Goal: Task Accomplishment & Management: Manage account settings

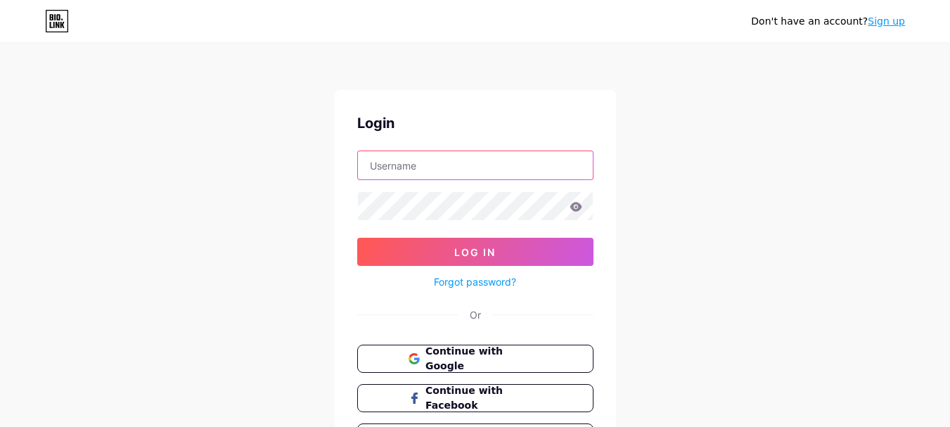
click at [464, 155] on input "text" at bounding box center [475, 165] width 235 height 28
type input "demi6000009"
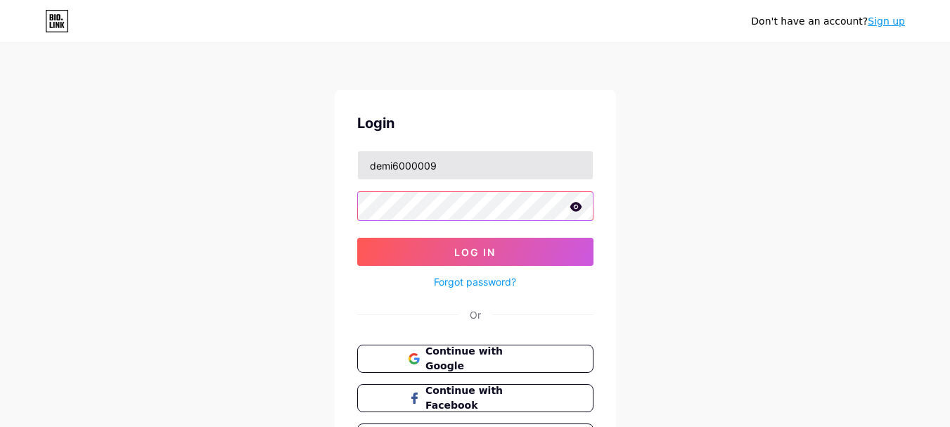
click at [357, 238] on button "Log In" at bounding box center [475, 252] width 236 height 28
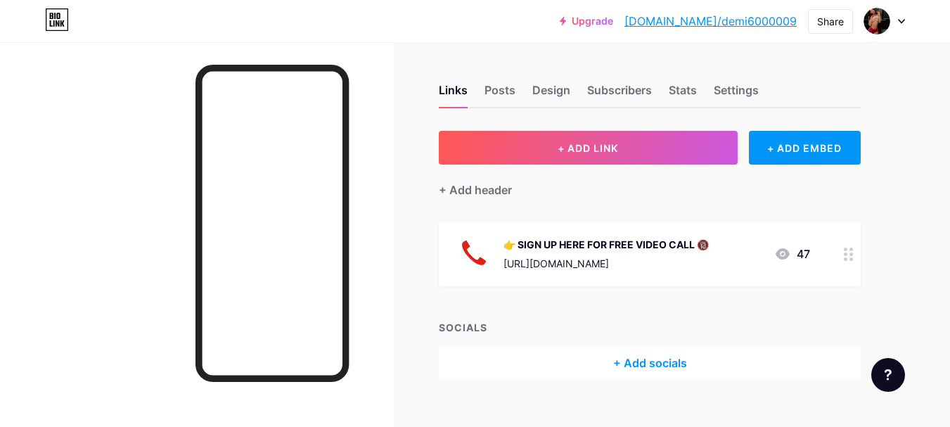
click at [600, 259] on div "[URL][DOMAIN_NAME]" at bounding box center [605, 263] width 205 height 15
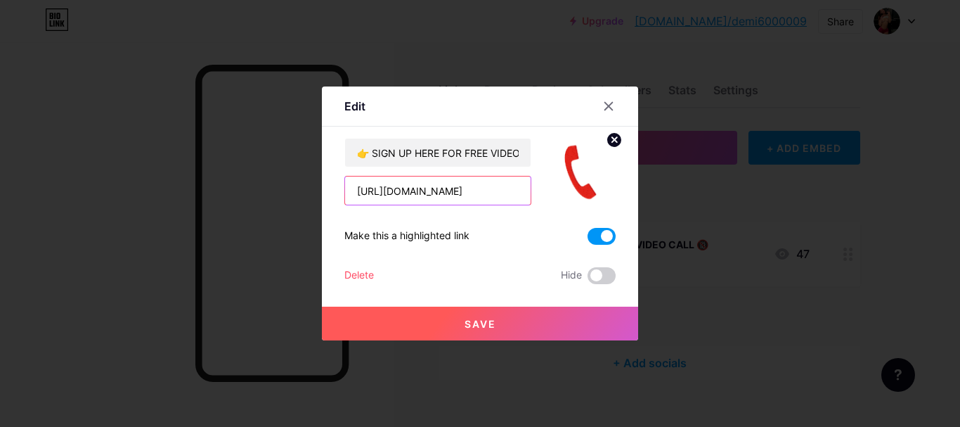
click at [439, 194] on input "[URL][DOMAIN_NAME]" at bounding box center [438, 190] width 186 height 28
click at [429, 192] on input "text" at bounding box center [438, 190] width 186 height 28
paste input "[URL][DOMAIN_NAME]"
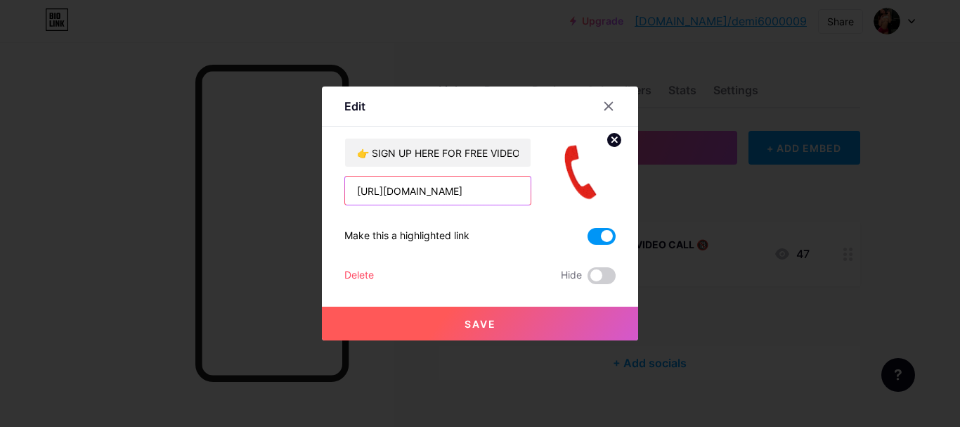
scroll to position [0, 141]
type input "[URL][DOMAIN_NAME]"
click at [517, 330] on button "Save" at bounding box center [480, 323] width 316 height 34
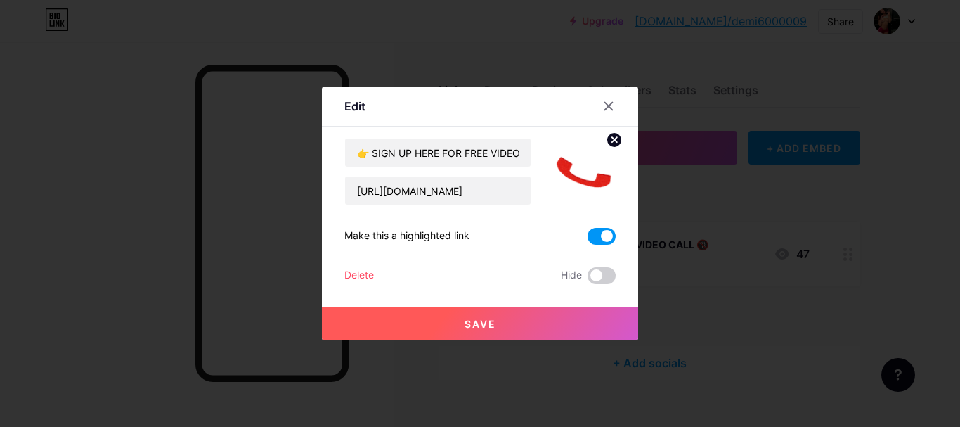
scroll to position [0, 0]
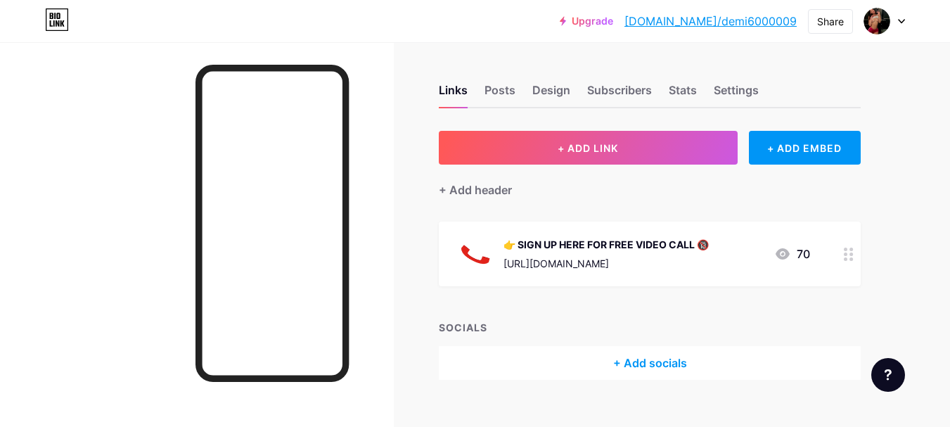
click at [595, 268] on div "[URL][DOMAIN_NAME]" at bounding box center [605, 263] width 205 height 15
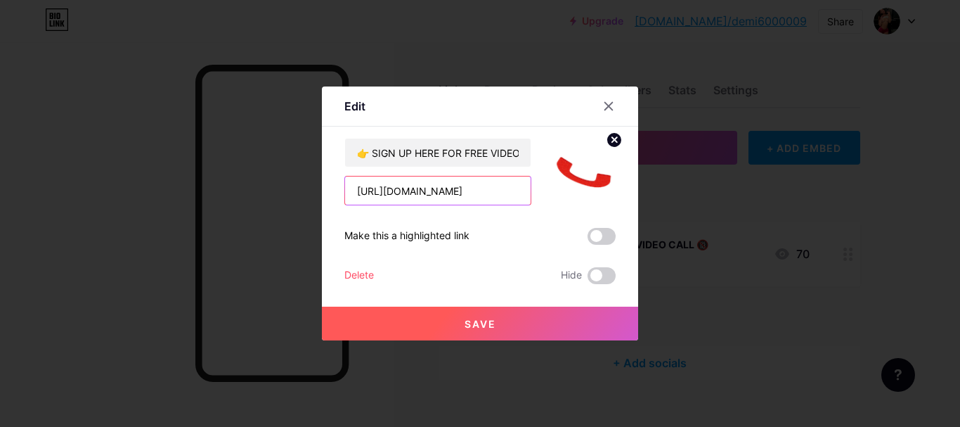
click at [478, 190] on input "[URL][DOMAIN_NAME]" at bounding box center [438, 190] width 186 height 28
click at [408, 191] on input "text" at bounding box center [438, 190] width 186 height 28
paste input "[URL][DOMAIN_NAME]"
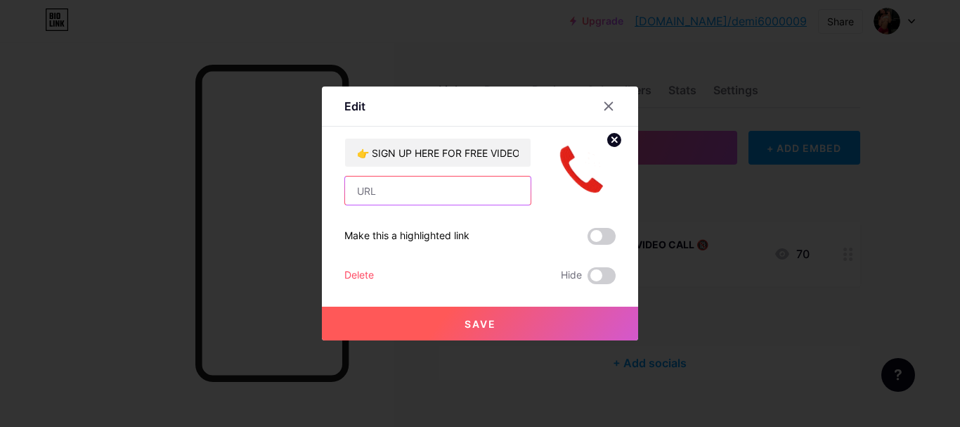
type input "[URL][DOMAIN_NAME]"
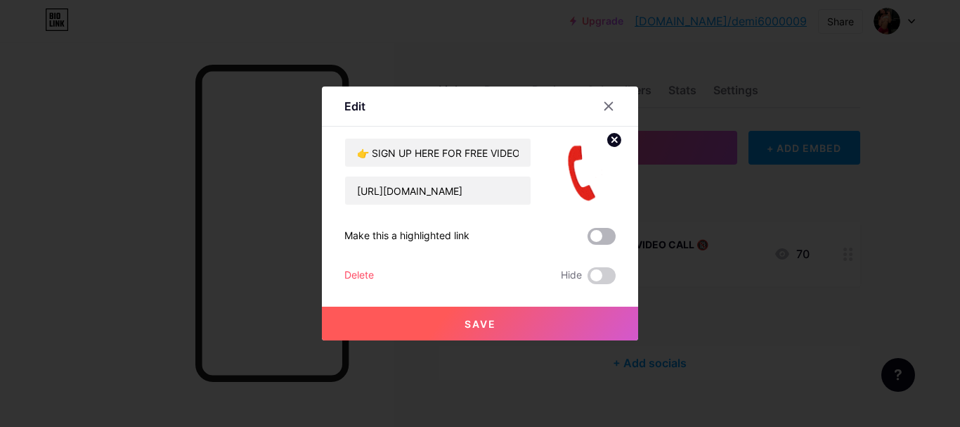
click at [604, 233] on span at bounding box center [602, 236] width 28 height 17
click at [588, 240] on input "checkbox" at bounding box center [588, 240] width 0 height 0
click at [446, 186] on input "[URL][DOMAIN_NAME]" at bounding box center [438, 190] width 186 height 28
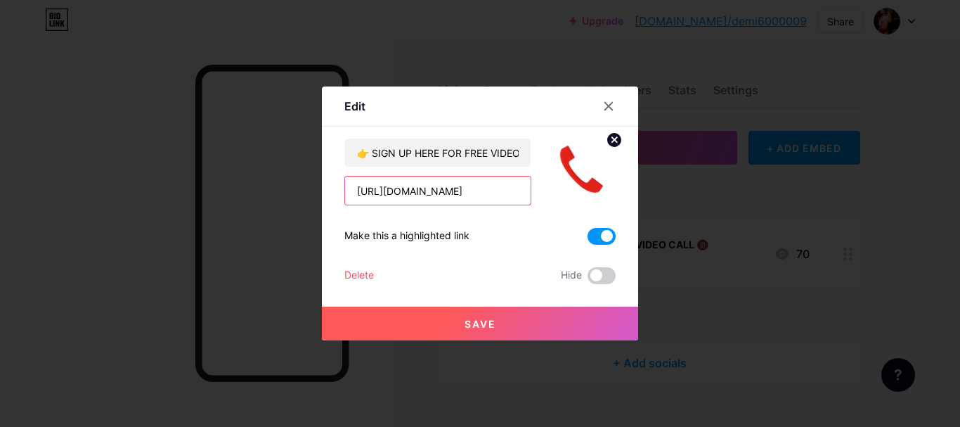
click at [446, 186] on input "[URL][DOMAIN_NAME]" at bounding box center [438, 190] width 186 height 28
click at [431, 190] on input "text" at bounding box center [438, 190] width 186 height 28
paste input "[URL][DOMAIN_NAME]"
type input "[URL][DOMAIN_NAME]"
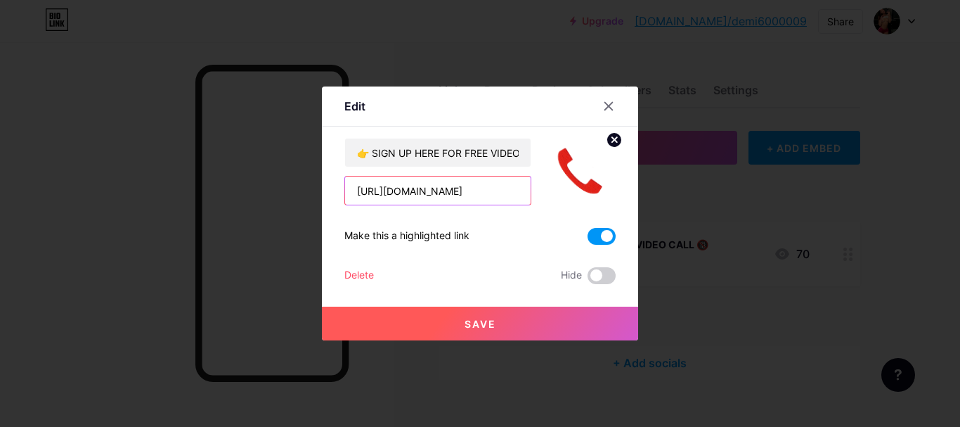
scroll to position [0, 141]
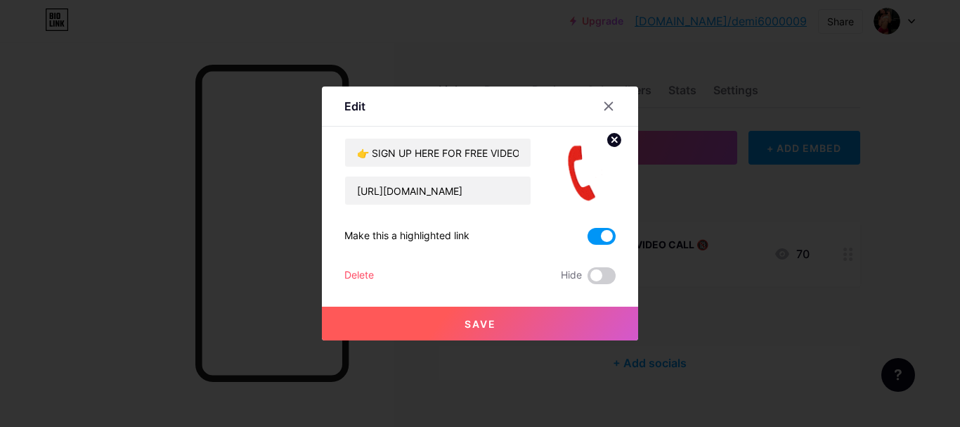
click at [500, 327] on button "Save" at bounding box center [480, 323] width 316 height 34
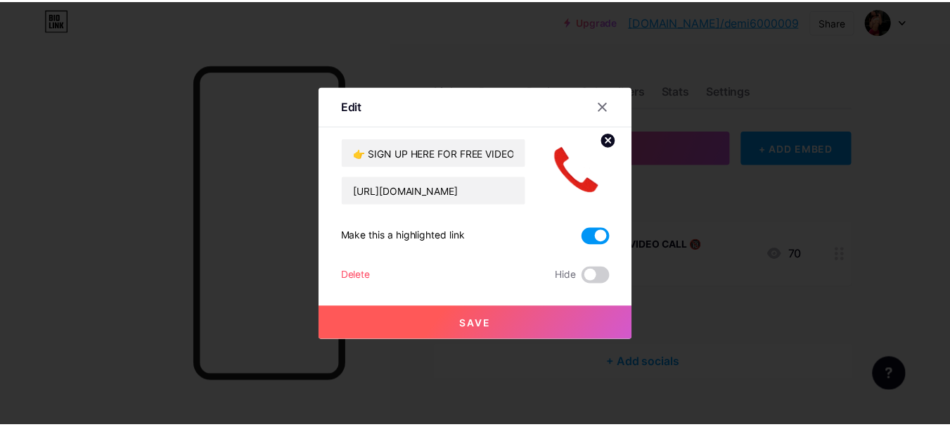
scroll to position [0, 0]
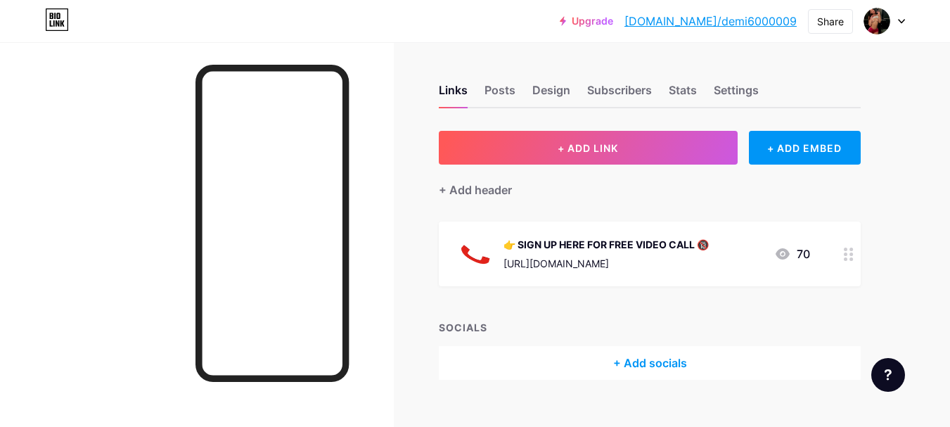
click at [902, 20] on icon at bounding box center [901, 21] width 7 height 5
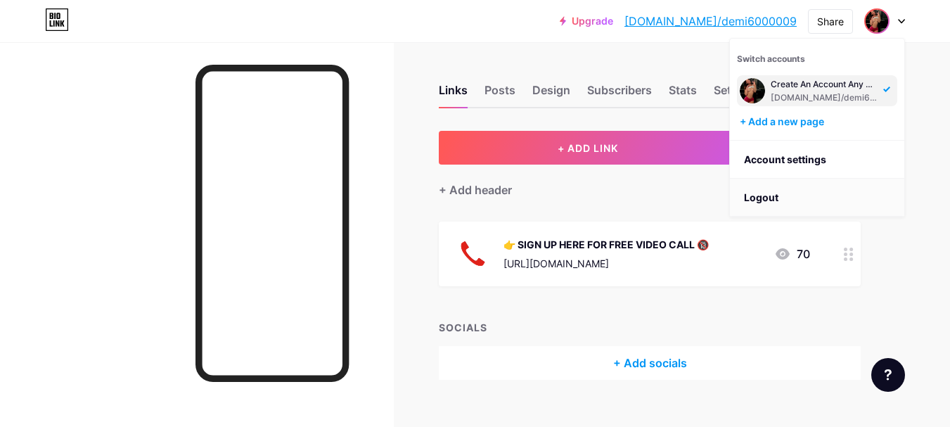
click at [760, 193] on li "Logout" at bounding box center [817, 198] width 174 height 38
